Goal: Task Accomplishment & Management: Manage account settings

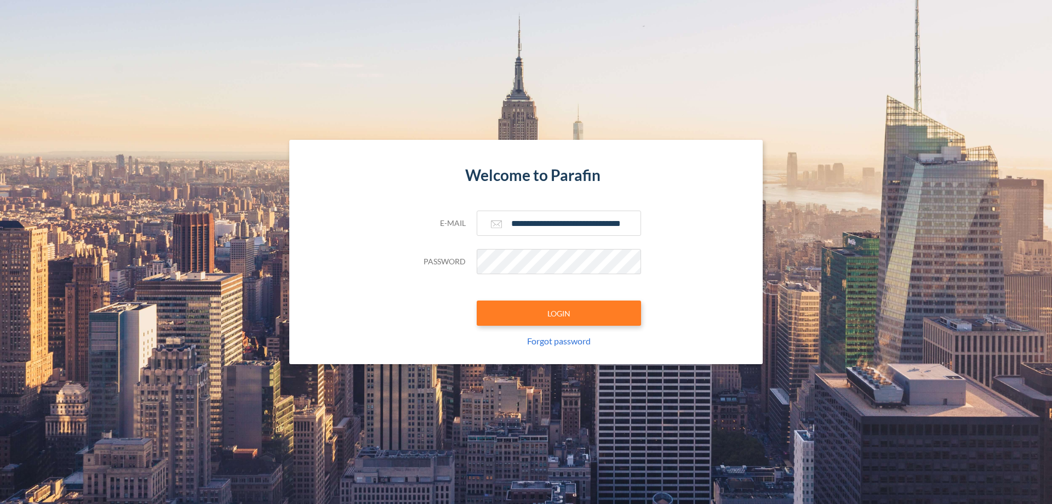
type input "**********"
click at [559, 313] on button "LOGIN" at bounding box center [559, 312] width 164 height 25
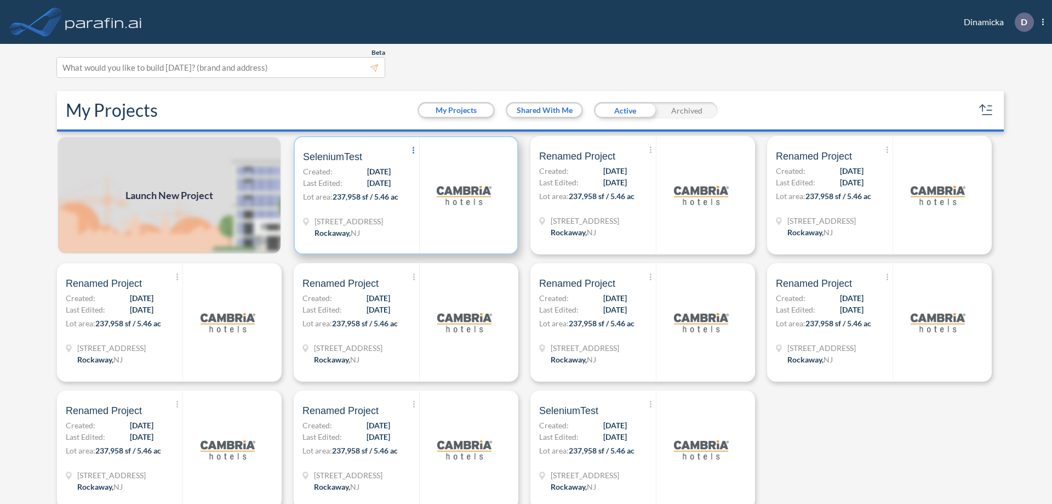
scroll to position [3, 0]
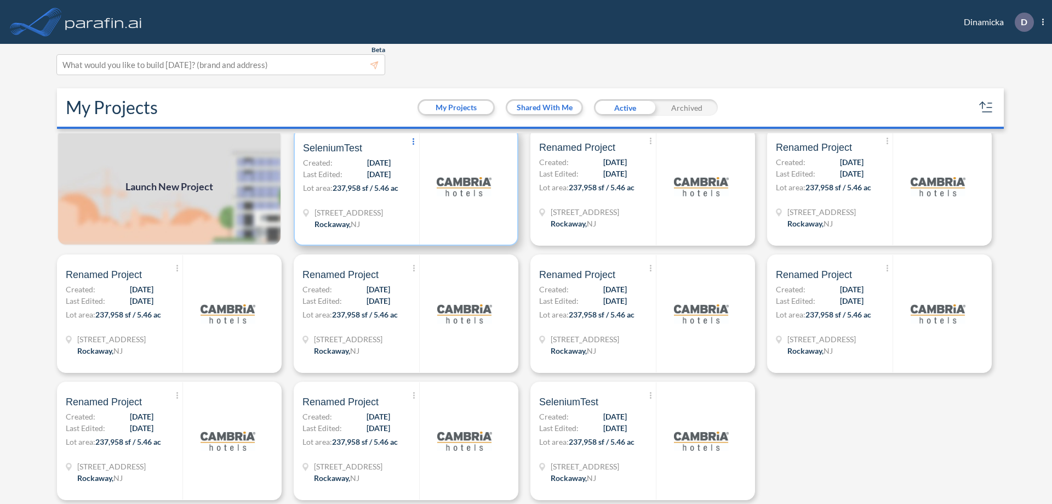
click at [413, 141] on icon at bounding box center [414, 141] width 2 height 7
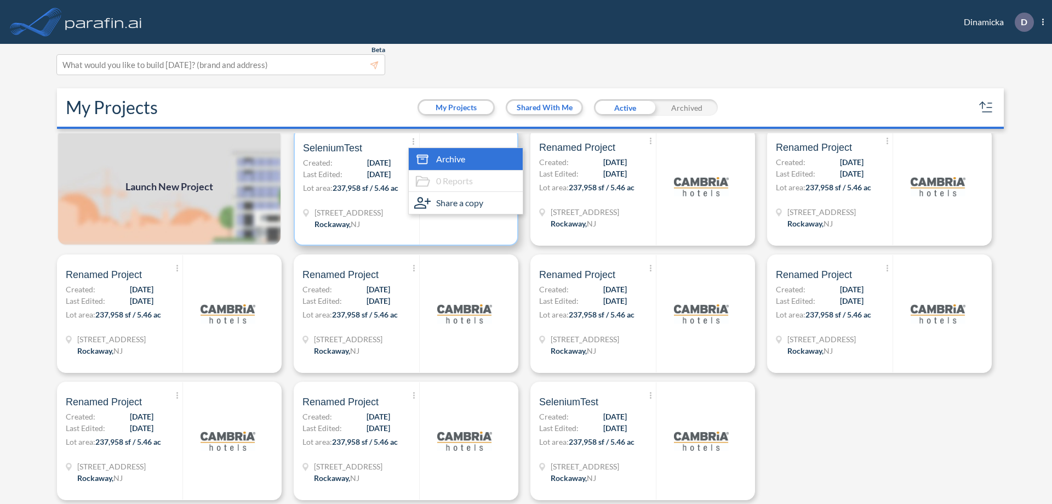
scroll to position [11, 0]
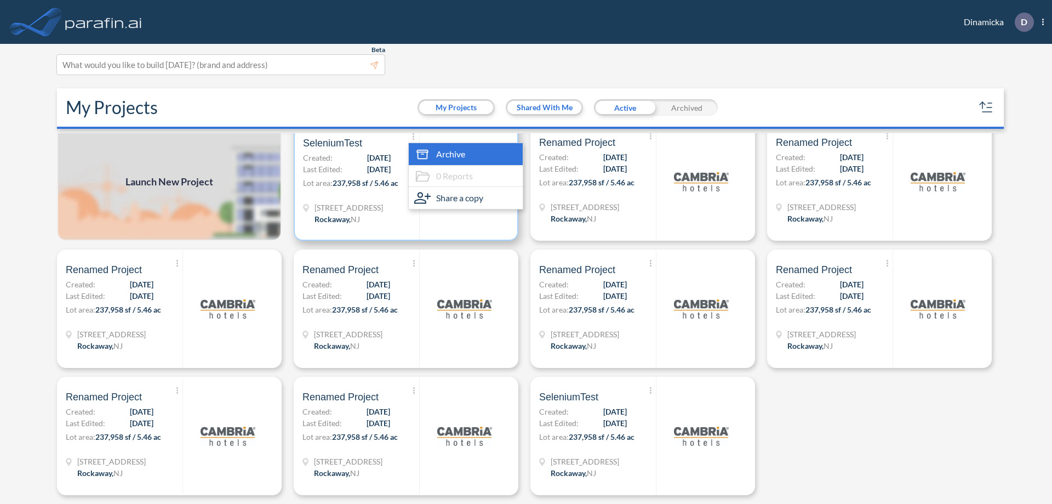
click at [464, 154] on span "Archive" at bounding box center [450, 153] width 29 height 13
